Goal: Communication & Community: Answer question/provide support

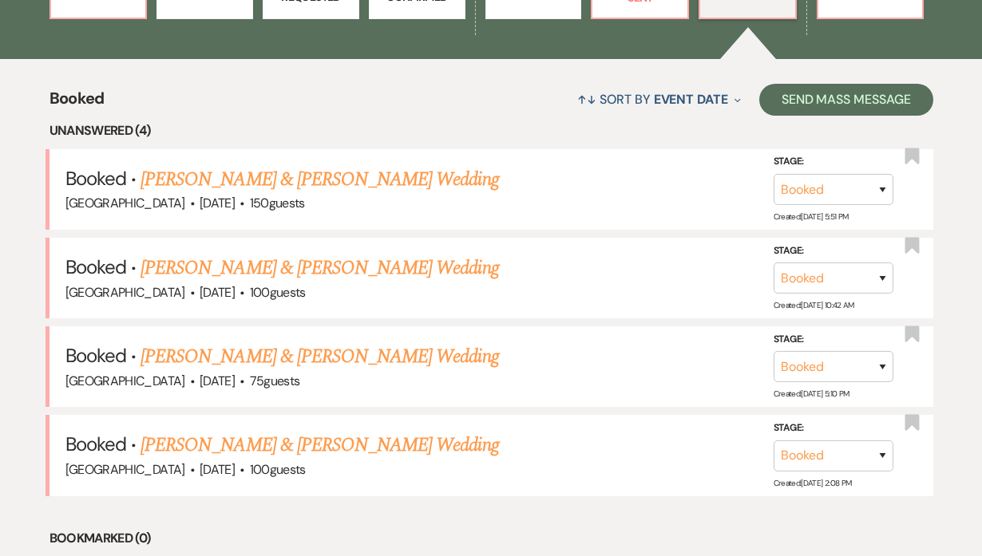
drag, startPoint x: 328, startPoint y: 353, endPoint x: 367, endPoint y: 456, distance: 110.2
click at [328, 353] on link "[PERSON_NAME] & [PERSON_NAME] Wedding" at bounding box center [320, 356] width 358 height 29
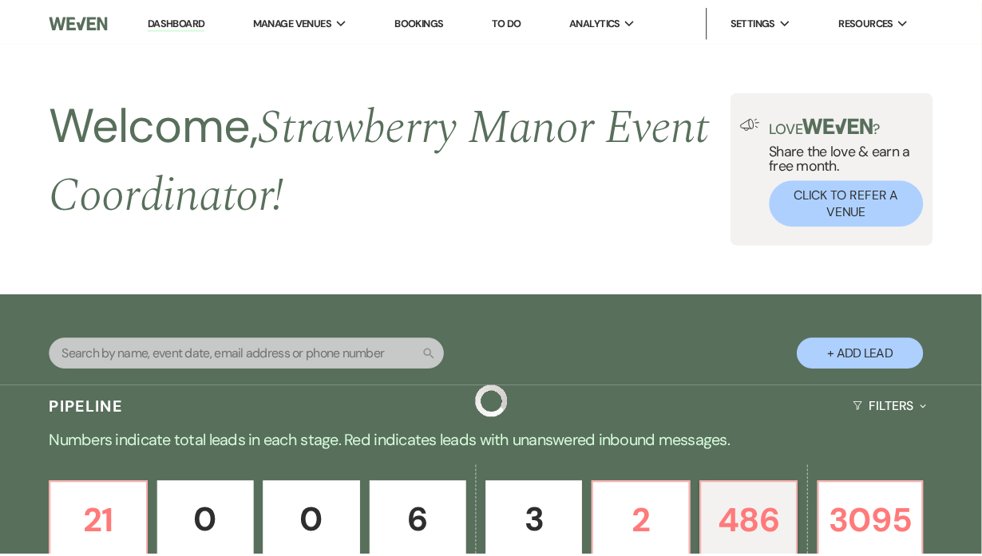
scroll to position [591, 0]
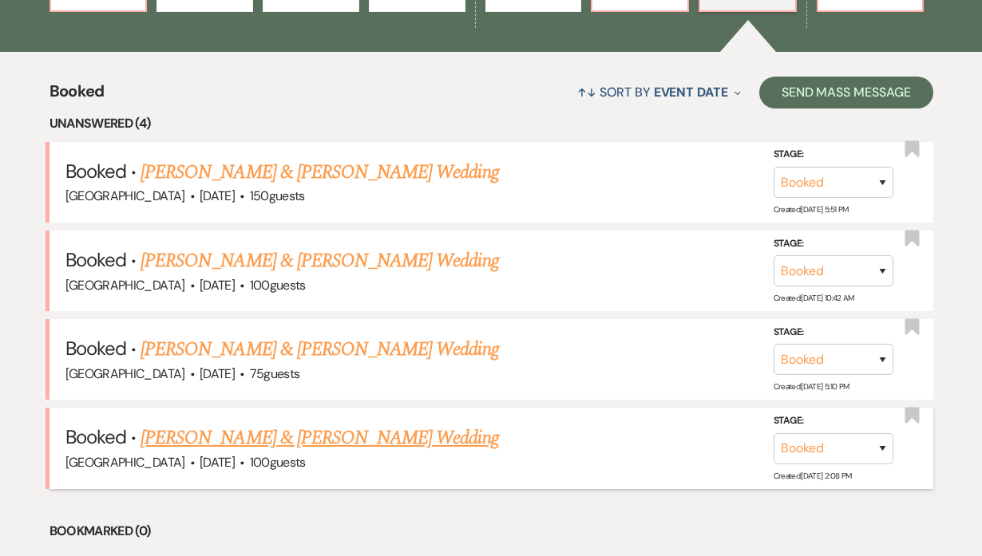
click at [213, 435] on link "Cassidy Ainsworth & Giovanni Gonzalez's Wedding" at bounding box center [320, 438] width 358 height 29
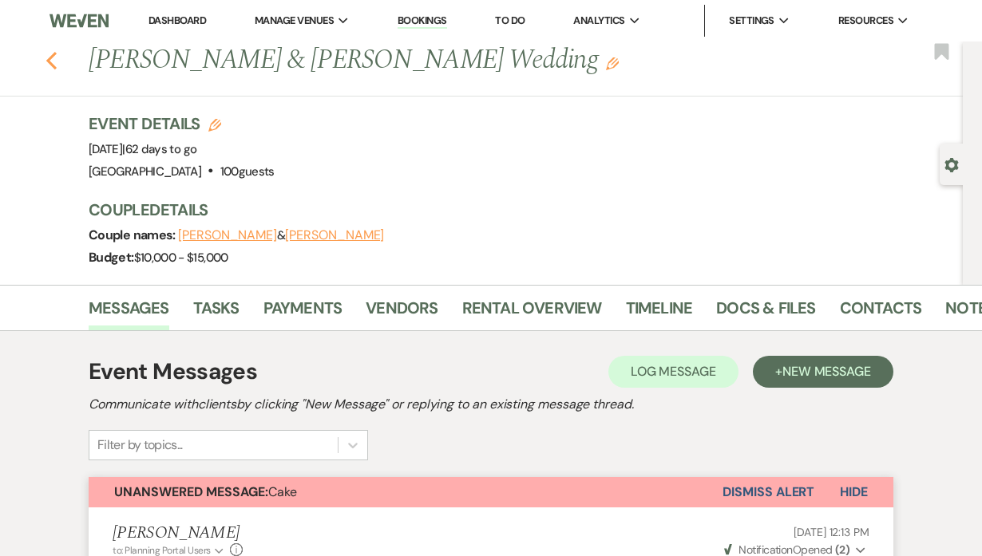
click at [57, 57] on use "button" at bounding box center [51, 61] width 10 height 18
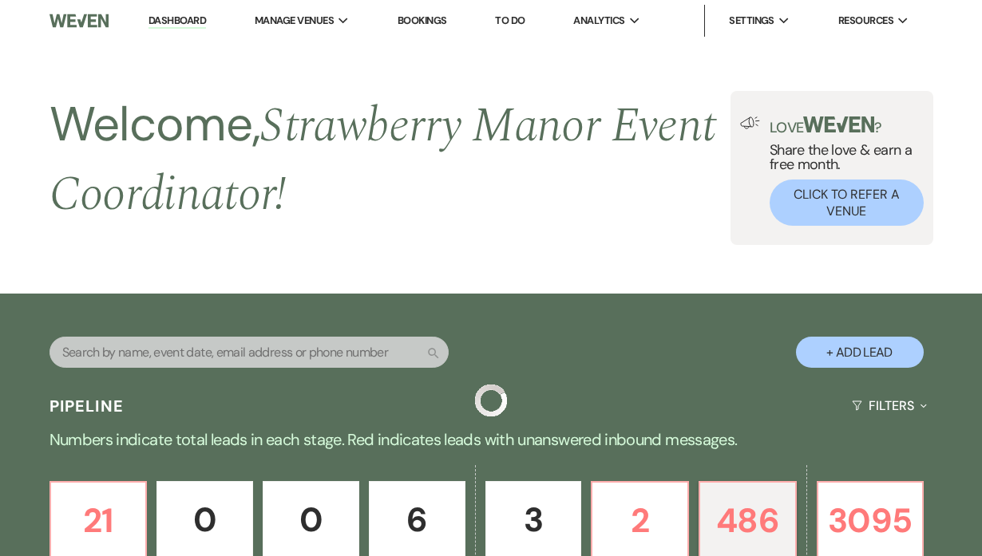
scroll to position [591, 0]
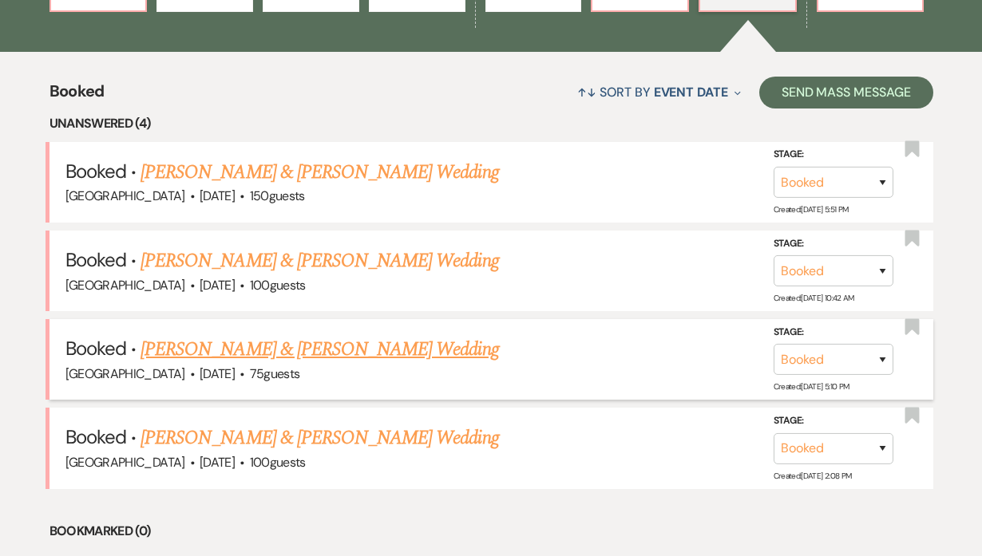
click at [295, 350] on link "[PERSON_NAME] & [PERSON_NAME] Wedding" at bounding box center [320, 349] width 358 height 29
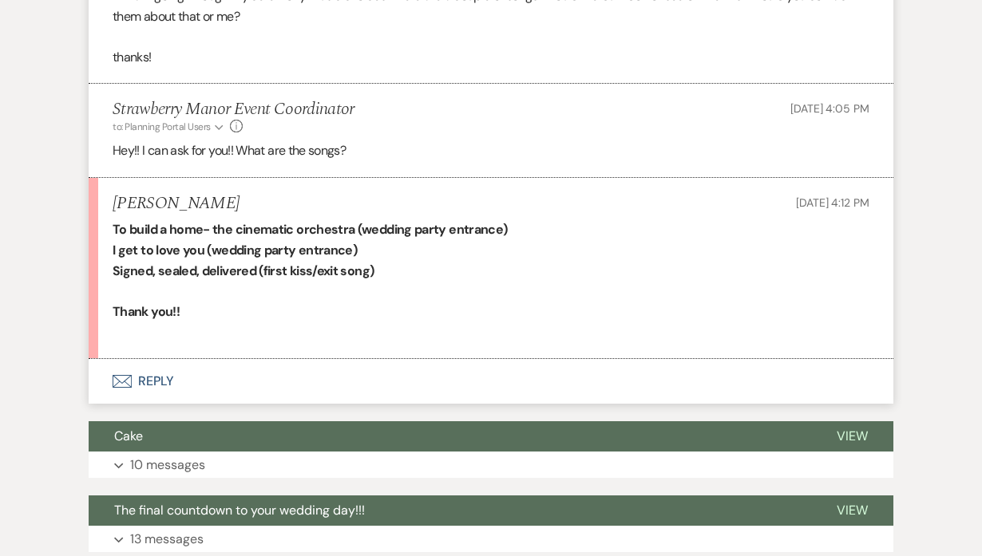
scroll to position [565, 0]
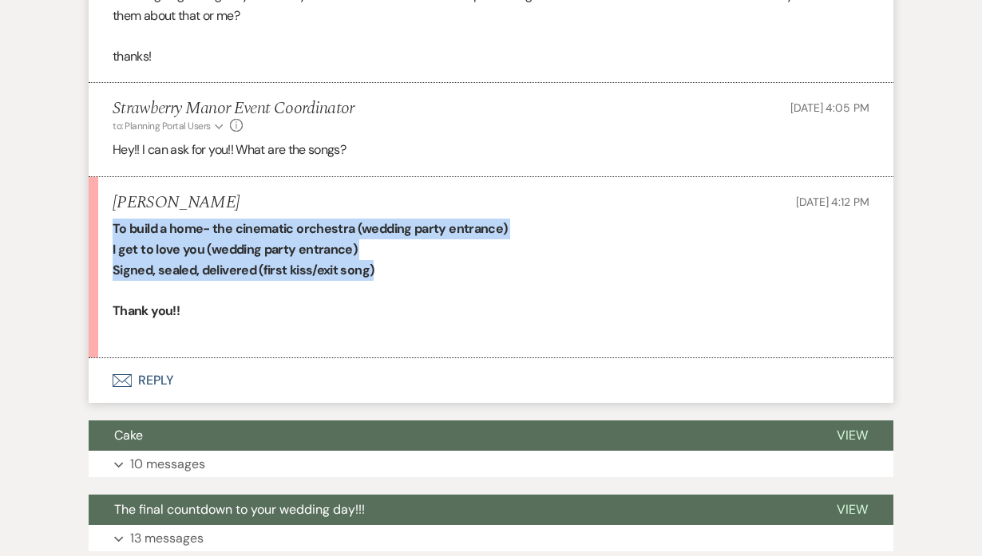
drag, startPoint x: 385, startPoint y: 272, endPoint x: 110, endPoint y: 224, distance: 278.8
click at [110, 224] on li "Kaitlyn McCreary Sep 19, 2025, 4:12 PM To build a home- the cinematic orchestra…" at bounding box center [491, 267] width 805 height 181
copy div "To build a home- the cinematic orchestra (wedding party entrance) I get to love…"
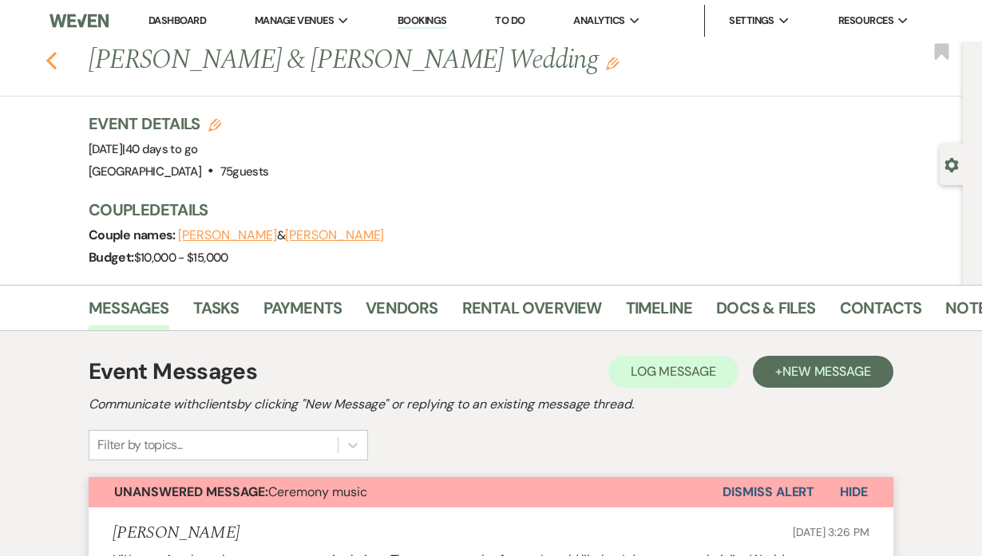
click at [56, 49] on button "Previous" at bounding box center [52, 59] width 12 height 22
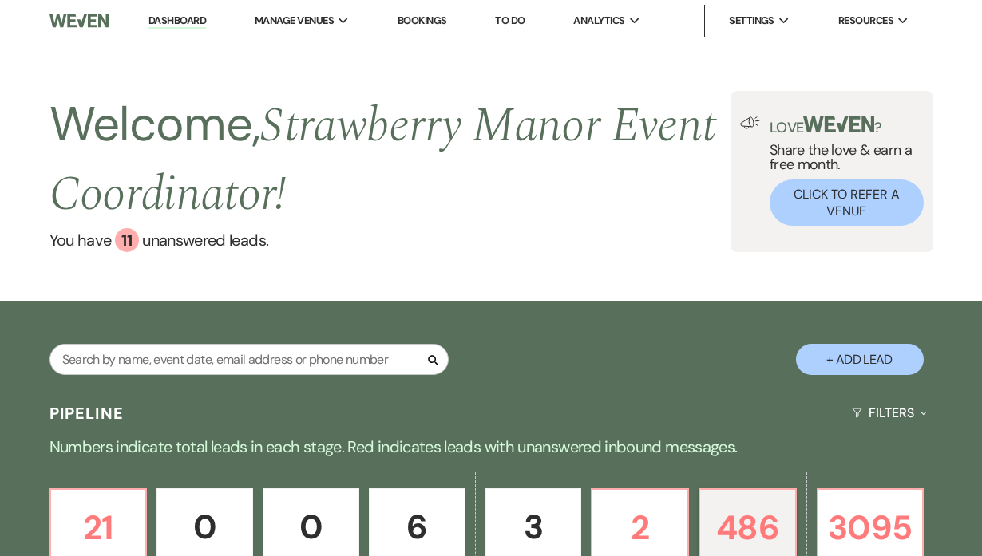
scroll to position [196, 0]
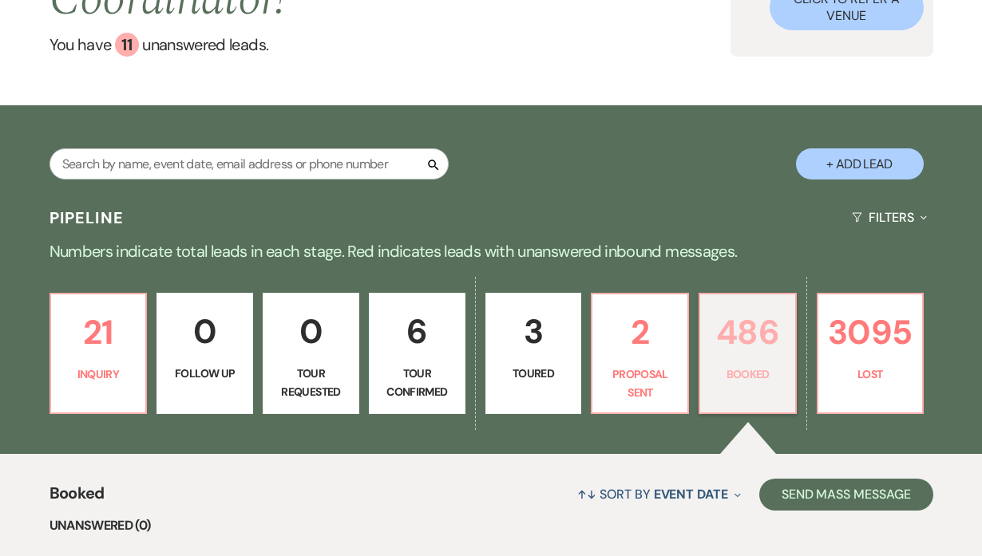
click at [779, 378] on p "Booked" at bounding box center [748, 375] width 76 height 18
